Goal: Transaction & Acquisition: Subscribe to service/newsletter

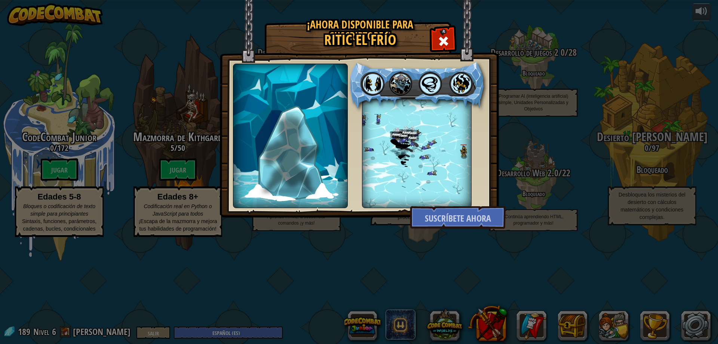
select select "es-ES"
click at [438, 41] on div at bounding box center [443, 40] width 24 height 24
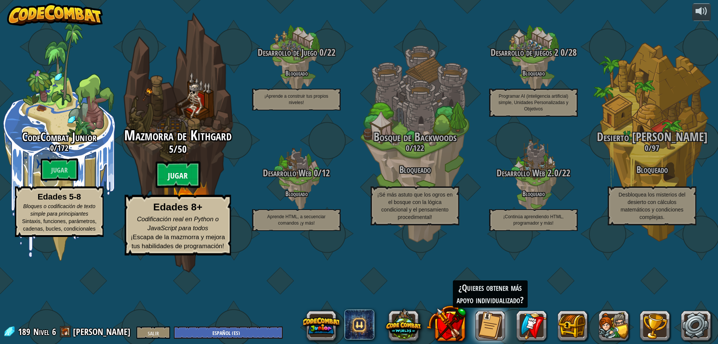
click at [183, 188] on btn "Jugar" at bounding box center [178, 174] width 45 height 27
select select "es-ES"
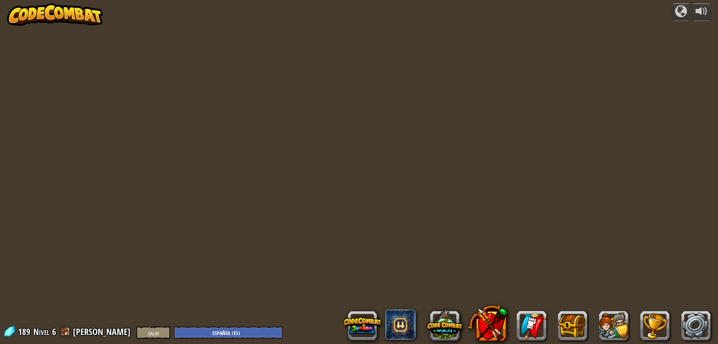
select select "es-ES"
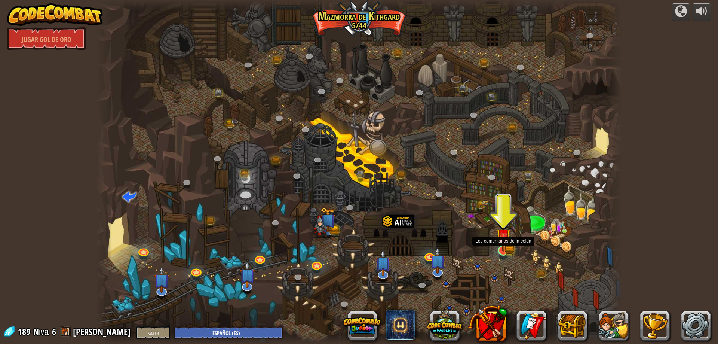
click at [503, 248] on img at bounding box center [503, 235] width 14 height 31
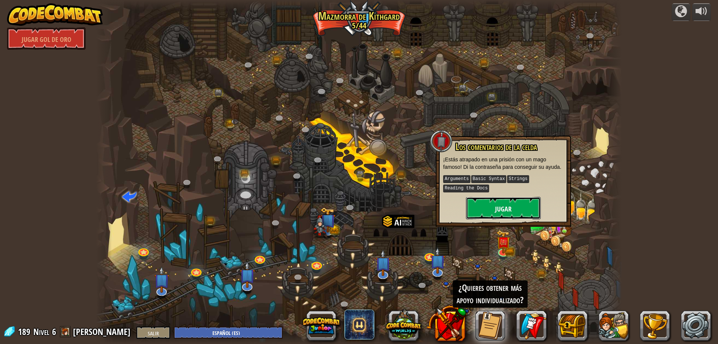
click at [496, 211] on font "Jugar" at bounding box center [503, 208] width 16 height 9
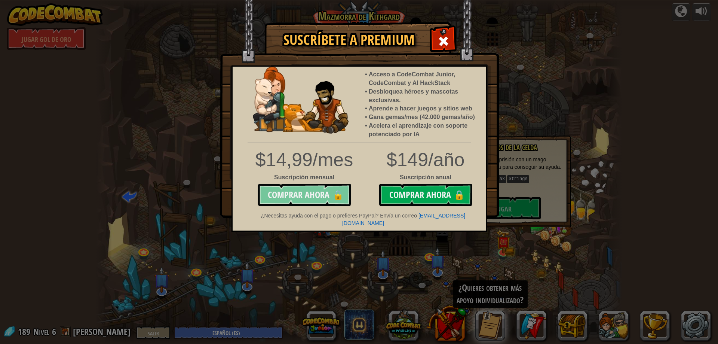
click at [316, 196] on button "Comprar ahora 🔒" at bounding box center [304, 195] width 93 height 22
